Goal: Task Accomplishment & Management: Manage account settings

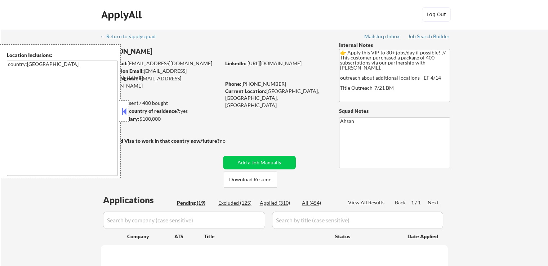
select select ""pending""
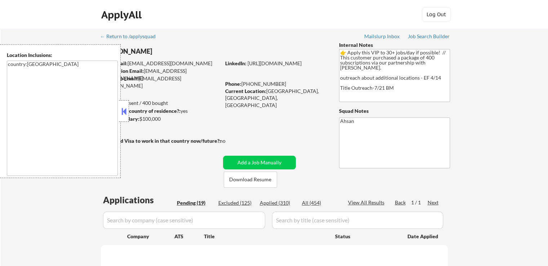
select select ""pending""
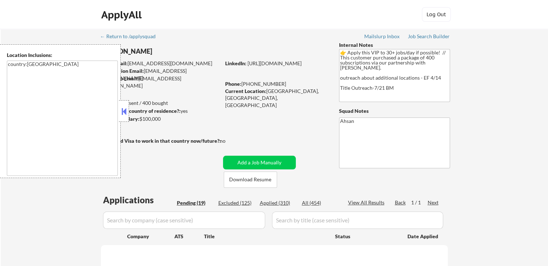
select select ""pending""
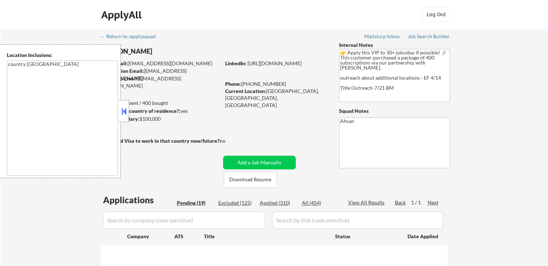
select select ""pending""
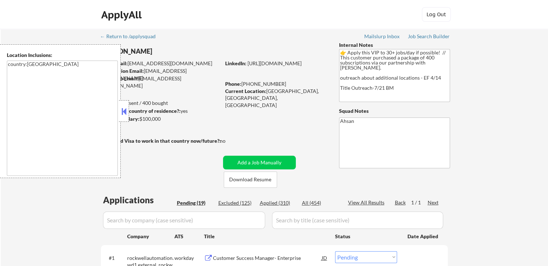
click at [124, 109] on button at bounding box center [124, 111] width 8 height 11
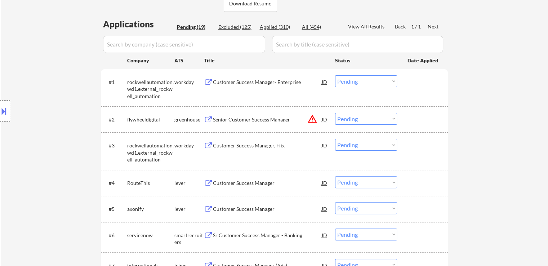
scroll to position [180, 0]
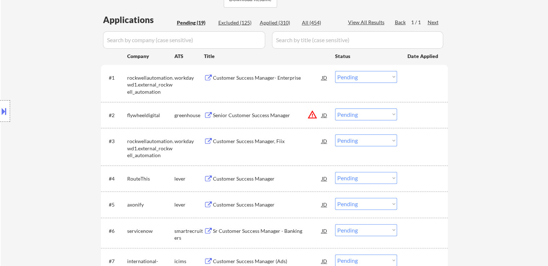
click at [241, 116] on div "Senior Customer Success Manager" at bounding box center [267, 115] width 109 height 7
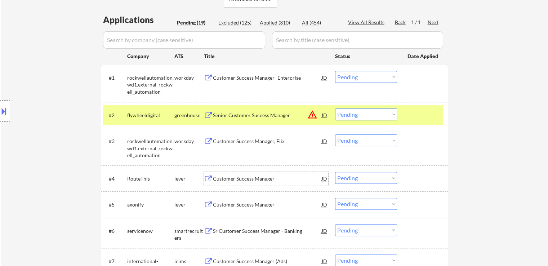
click at [219, 176] on div "Customer Success Manager" at bounding box center [267, 178] width 109 height 7
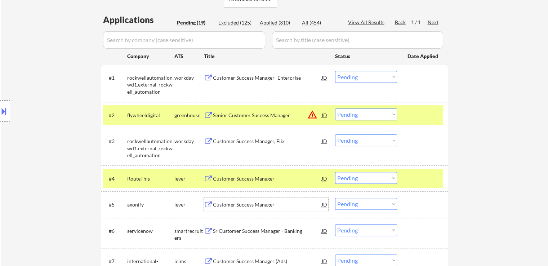
click at [214, 205] on div "Customer Success Manager" at bounding box center [267, 204] width 109 height 7
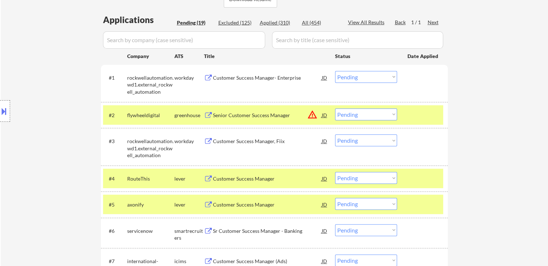
click at [213, 232] on div "Sr Customer Success Manager - Banking" at bounding box center [267, 231] width 109 height 7
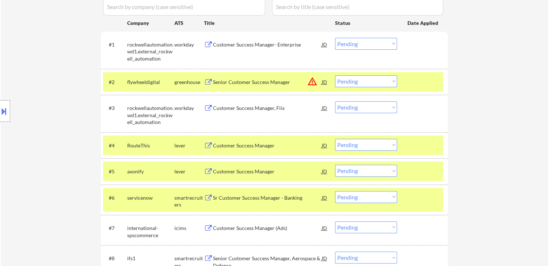
scroll to position [252, 0]
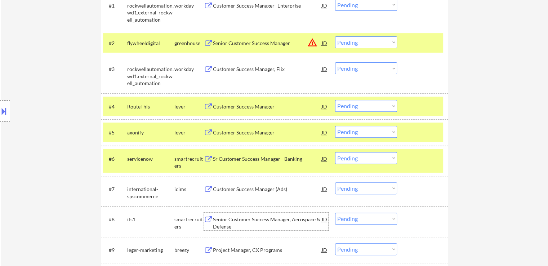
click at [214, 213] on div "Senior Customer Success Manager, Aerospace & Defense" at bounding box center [267, 221] width 109 height 17
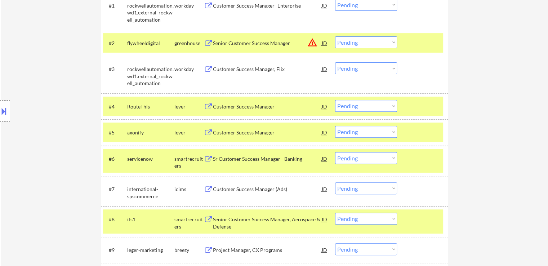
click at [213, 251] on button at bounding box center [208, 250] width 9 height 7
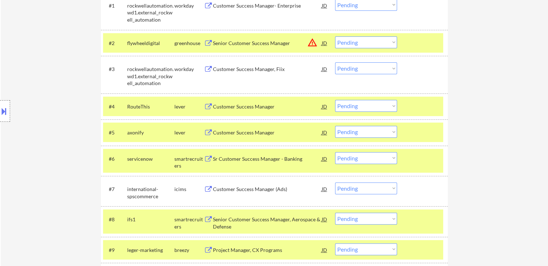
click at [361, 45] on select "Choose an option... Pending Applied Excluded (Questions) Excluded (Expired) Exc…" at bounding box center [366, 42] width 62 height 12
click at [335, 36] on select "Choose an option... Pending Applied Excluded (Questions) Excluded (Expired) Exc…" at bounding box center [366, 42] width 62 height 12
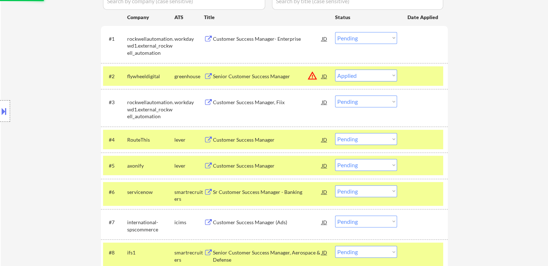
scroll to position [144, 0]
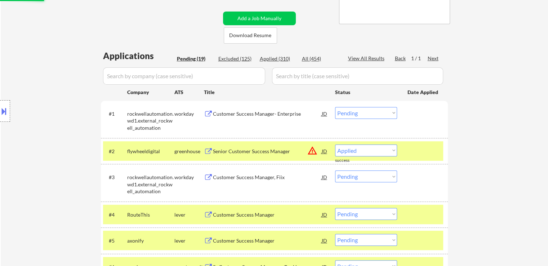
select select ""pending""
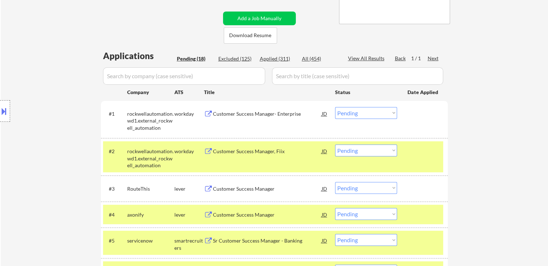
click at [3, 107] on button at bounding box center [4, 111] width 8 height 12
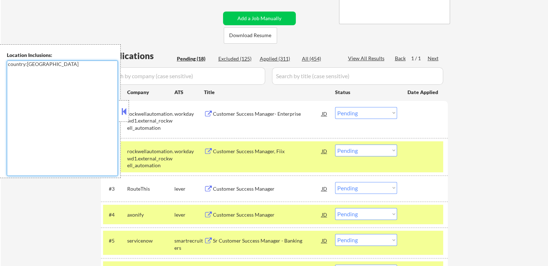
drag, startPoint x: 49, startPoint y: 63, endPoint x: 0, endPoint y: 61, distance: 49.1
click at [0, 61] on div "Location Inclusions: country:[GEOGRAPHIC_DATA]" at bounding box center [60, 111] width 121 height 134
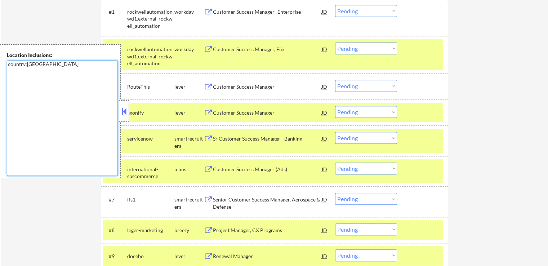
scroll to position [288, 0]
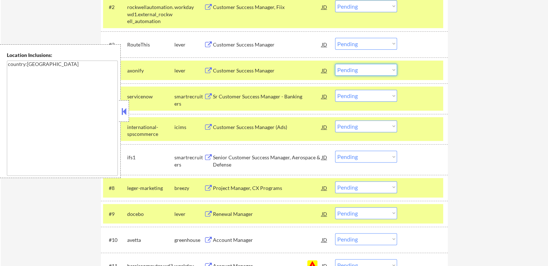
click at [356, 66] on select "Choose an option... Pending Applied Excluded (Questions) Excluded (Expired) Exc…" at bounding box center [366, 70] width 62 height 12
click at [335, 64] on select "Choose an option... Pending Applied Excluded (Questions) Excluded (Expired) Exc…" at bounding box center [366, 70] width 62 height 12
select select ""pending""
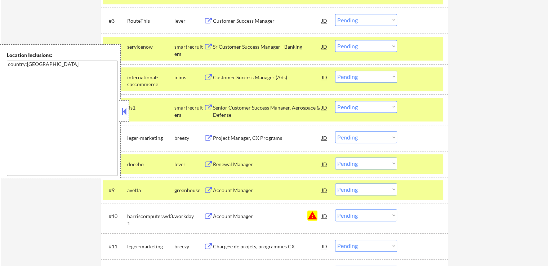
scroll to position [325, 0]
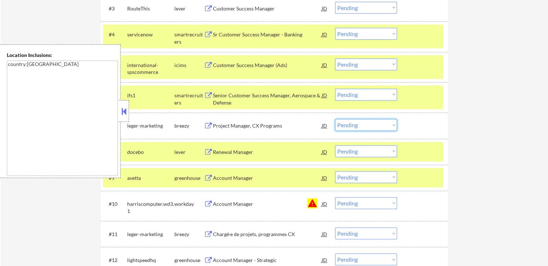
click at [356, 124] on select "Choose an option... Pending Applied Excluded (Questions) Excluded (Expired) Exc…" at bounding box center [366, 125] width 62 height 12
click at [335, 119] on select "Choose an option... Pending Applied Excluded (Questions) Excluded (Expired) Exc…" at bounding box center [366, 125] width 62 height 12
select select ""pending""
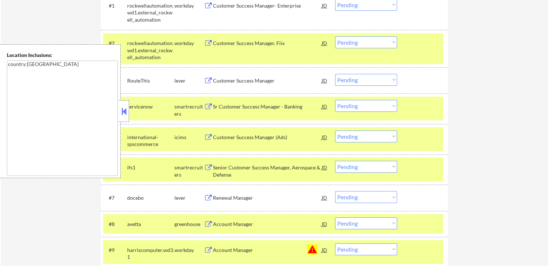
scroll to position [252, 0]
click at [263, 76] on div "Customer Success Manager" at bounding box center [267, 80] width 109 height 13
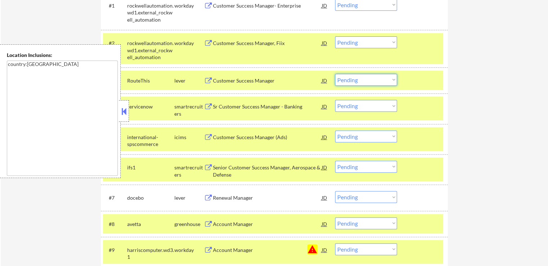
click at [350, 85] on select "Choose an option... Pending Applied Excluded (Questions) Excluded (Expired) Exc…" at bounding box center [366, 80] width 62 height 12
click at [335, 74] on select "Choose an option... Pending Applied Excluded (Questions) Excluded (Expired) Exc…" at bounding box center [366, 80] width 62 height 12
select select ""pending""
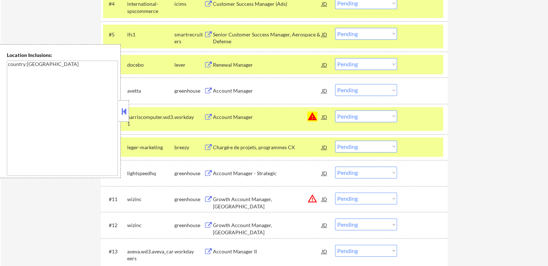
scroll to position [361, 0]
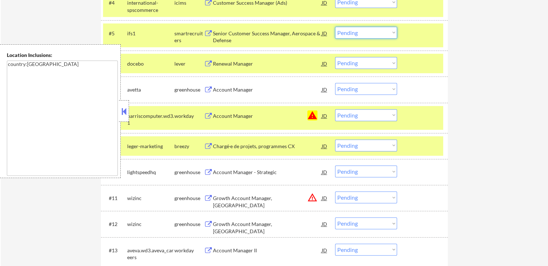
click at [359, 35] on select "Choose an option... Pending Applied Excluded (Questions) Excluded (Expired) Exc…" at bounding box center [366, 33] width 62 height 12
click at [335, 27] on select "Choose an option... Pending Applied Excluded (Questions) Excluded (Expired) Exc…" at bounding box center [366, 33] width 62 height 12
click at [237, 65] on div "Renewal Manager" at bounding box center [267, 63] width 109 height 7
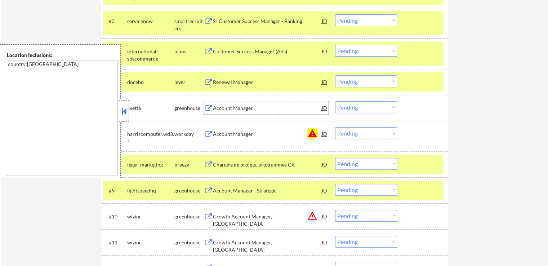
scroll to position [325, 0]
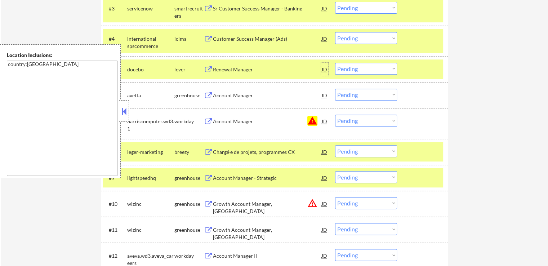
click at [323, 67] on div "JD" at bounding box center [324, 69] width 7 height 13
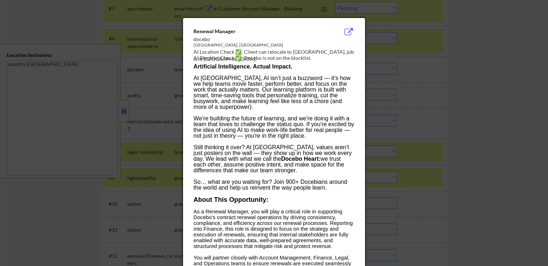
scroll to position [0, 0]
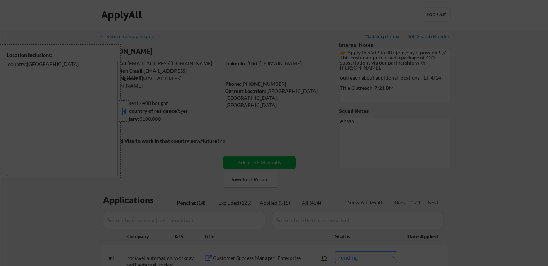
click at [127, 110] on div at bounding box center [274, 133] width 548 height 266
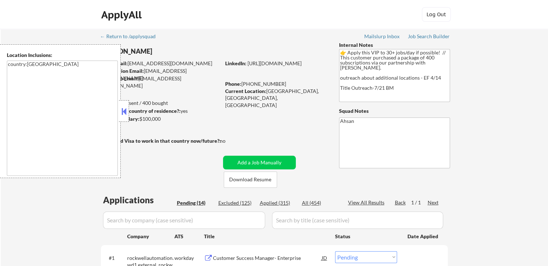
click at [125, 113] on button at bounding box center [124, 111] width 8 height 11
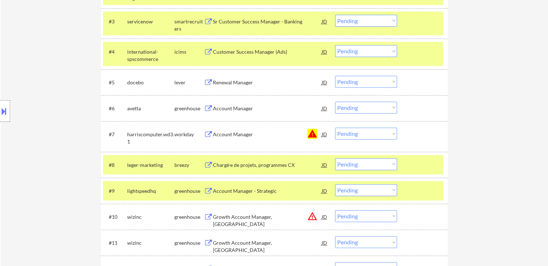
scroll to position [325, 0]
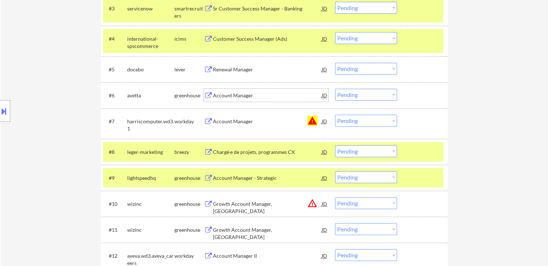
click at [226, 93] on div "Account Manager" at bounding box center [267, 95] width 109 height 7
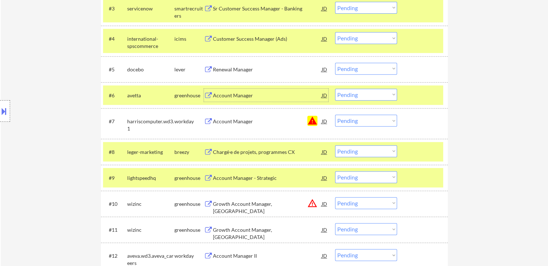
drag, startPoint x: 348, startPoint y: 62, endPoint x: 351, endPoint y: 67, distance: 6.0
click at [348, 62] on div "#5 docebo lever Renewal Manager JD Choose an option... Pending Applied Excluded…" at bounding box center [273, 68] width 340 height 19
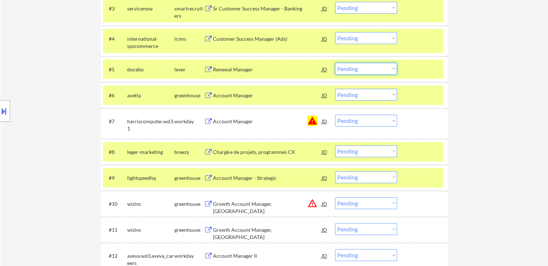
click at [356, 71] on select "Choose an option... Pending Applied Excluded (Questions) Excluded (Expired) Exc…" at bounding box center [366, 69] width 62 height 12
click at [335, 63] on select "Choose an option... Pending Applied Excluded (Questions) Excluded (Expired) Exc…" at bounding box center [366, 69] width 62 height 12
select select ""pending""
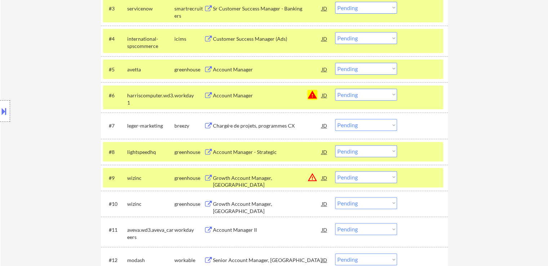
click at [362, 94] on select "Choose an option... Pending Applied Excluded (Questions) Excluded (Expired) Exc…" at bounding box center [366, 95] width 62 height 12
click at [335, 89] on select "Choose an option... Pending Applied Excluded (Questions) Excluded (Expired) Exc…" at bounding box center [366, 95] width 62 height 12
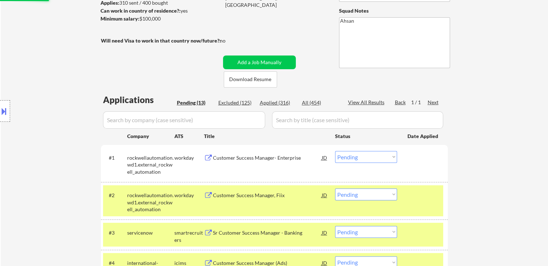
scroll to position [0, 0]
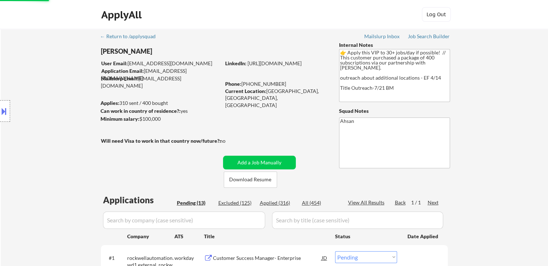
select select ""pending""
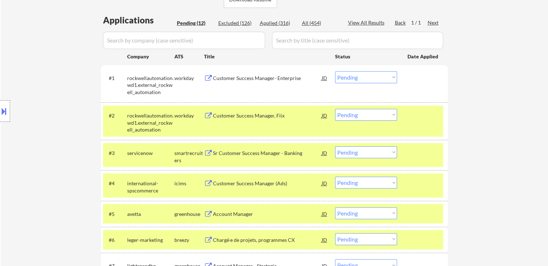
scroll to position [180, 0]
